Goal: Task Accomplishment & Management: Use online tool/utility

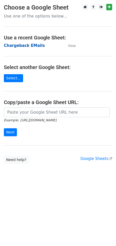
click at [21, 46] on strong "Chargeback EMails" at bounding box center [24, 45] width 41 height 5
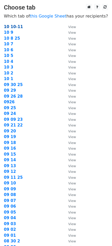
click at [11, 27] on strong "10 10-11" at bounding box center [13, 26] width 19 height 5
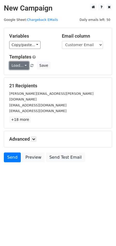
click at [25, 63] on link "Load..." at bounding box center [19, 66] width 20 height 8
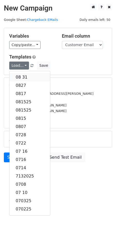
click at [22, 76] on link "08 31" at bounding box center [30, 77] width 41 height 8
